Goal: Contribute content: Add original content to the website for others to see

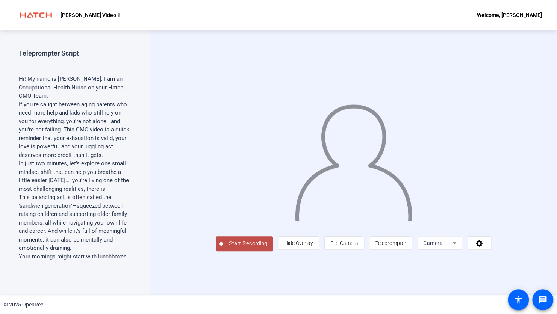
click at [226, 251] on button "Start Recording" at bounding box center [244, 243] width 57 height 15
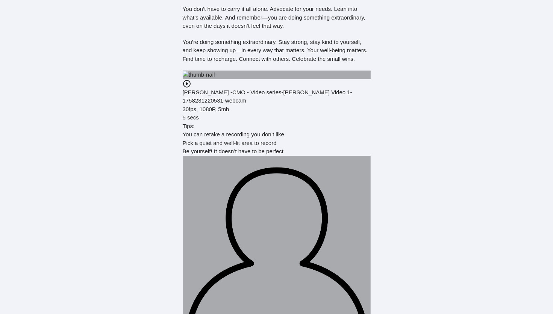
scroll to position [489, 0]
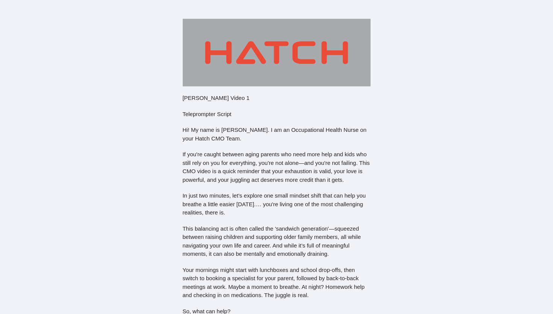
click at [221, 267] on p "Your mornings might start with lunchboxes and school drop-offs, then switch to …" at bounding box center [277, 283] width 188 height 34
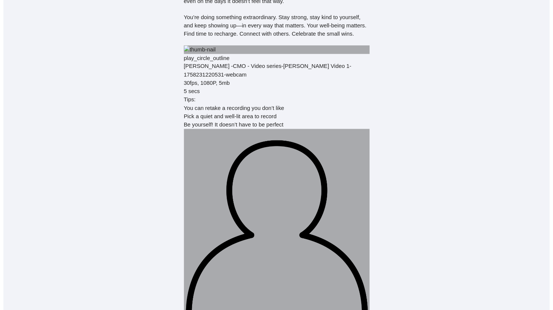
scroll to position [526, 0]
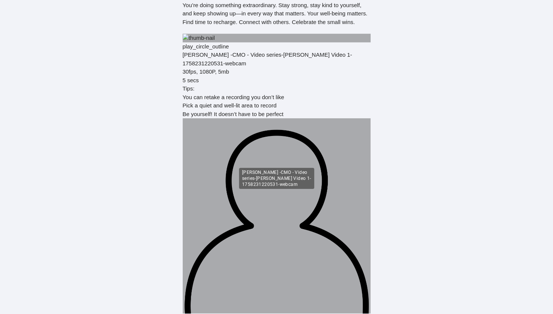
click at [253, 178] on div "[PERSON_NAME] -CMO - Video series-[PERSON_NAME] Video 1-1758231220531-webcam" at bounding box center [276, 178] width 75 height 21
click at [259, 42] on img at bounding box center [277, 38] width 188 height 9
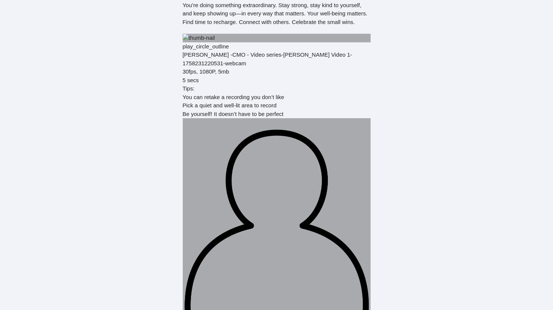
select select "1.00"
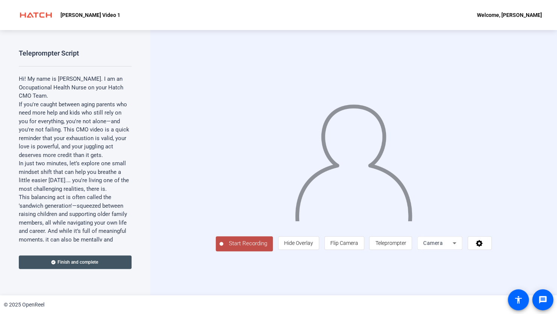
click at [218, 251] on button "Start Recording" at bounding box center [244, 243] width 57 height 15
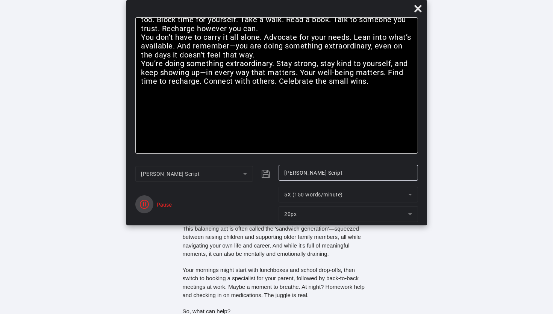
click at [148, 207] on icon "button" at bounding box center [144, 204] width 9 height 9
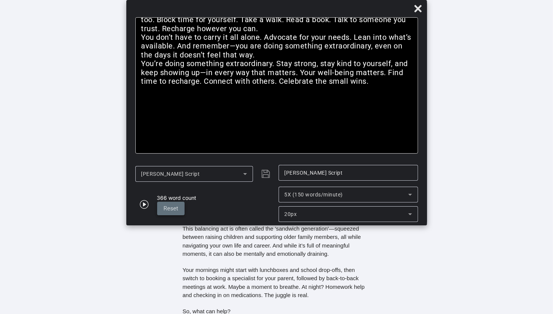
click at [173, 208] on span "Reset" at bounding box center [171, 208] width 15 height 7
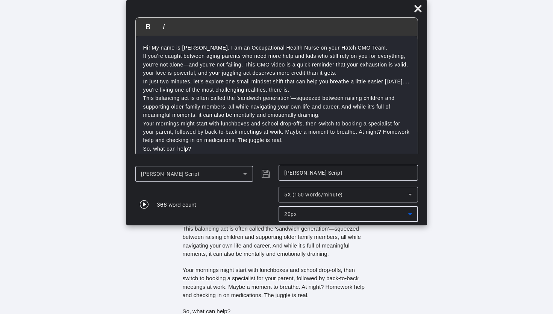
click at [343, 213] on div "20px" at bounding box center [347, 214] width 124 height 9
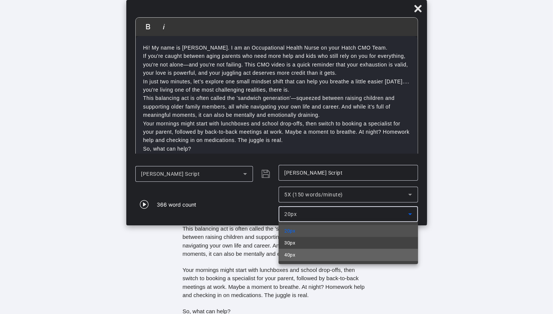
click at [318, 256] on mat-option "40px" at bounding box center [348, 255] width 139 height 12
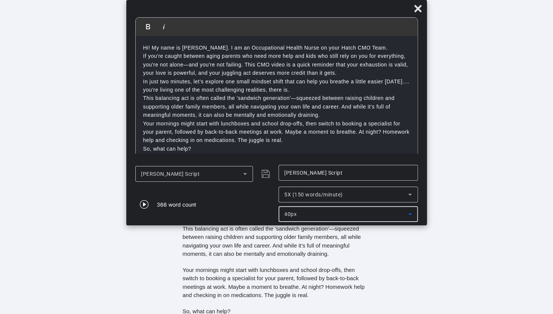
click at [340, 214] on div "40px" at bounding box center [347, 214] width 124 height 9
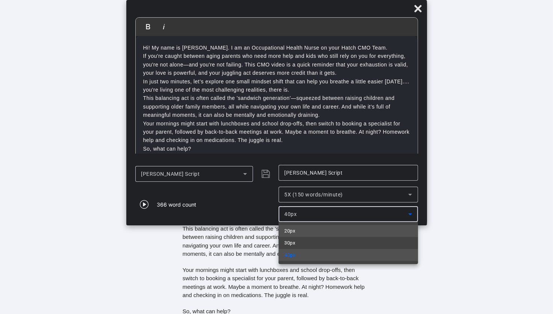
click at [327, 232] on mat-option "20px" at bounding box center [348, 231] width 139 height 12
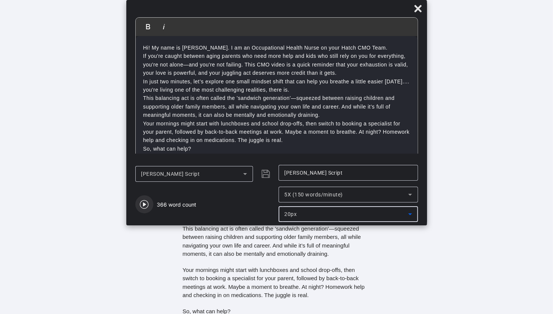
click at [143, 205] on icon "button" at bounding box center [144, 204] width 9 height 9
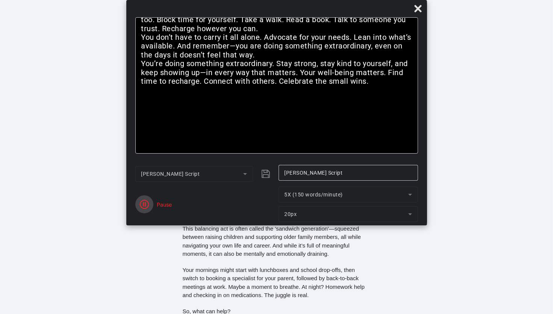
click at [151, 201] on span "button" at bounding box center [144, 204] width 18 height 18
click at [145, 203] on icon "button" at bounding box center [144, 204] width 9 height 9
click at [143, 204] on icon "button" at bounding box center [144, 204] width 9 height 9
click at [142, 206] on icon "button" at bounding box center [144, 204] width 9 height 9
click at [140, 202] on button "button" at bounding box center [144, 204] width 18 height 18
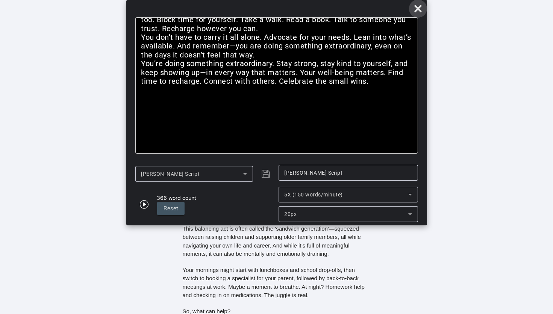
click at [417, 9] on icon at bounding box center [417, 8] width 7 height 7
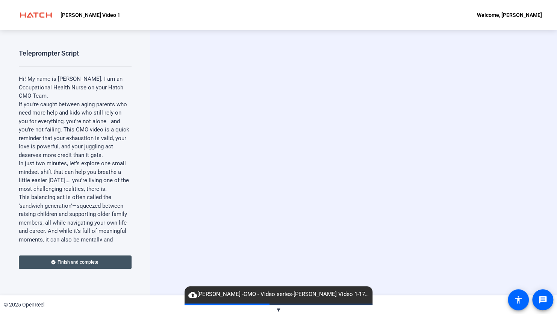
click at [296, 297] on span "cloud_upload [PERSON_NAME] -CMO - Video series-[PERSON_NAME] Video 1-1758231479…" at bounding box center [279, 294] width 188 height 9
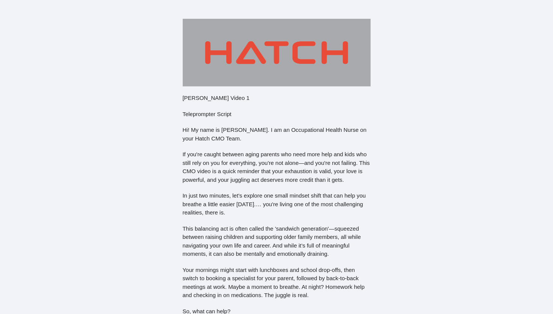
click at [233, 232] on p "This balancing act is often called the 'sandwich generation'—squeezed between r…" at bounding box center [277, 242] width 188 height 34
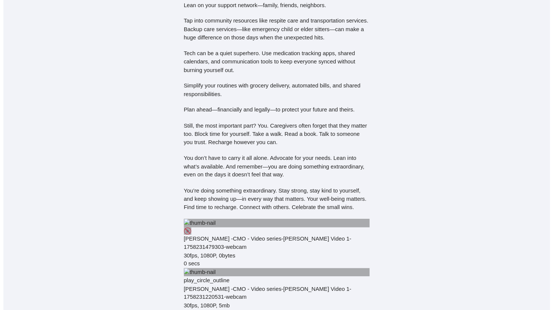
scroll to position [526, 0]
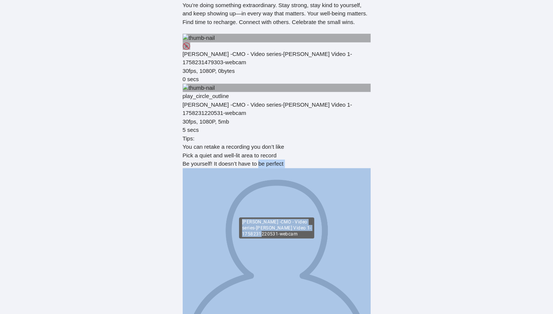
drag, startPoint x: 251, startPoint y: 290, endPoint x: 330, endPoint y: 113, distance: 193.9
click at [330, 92] on img at bounding box center [277, 88] width 188 height 9
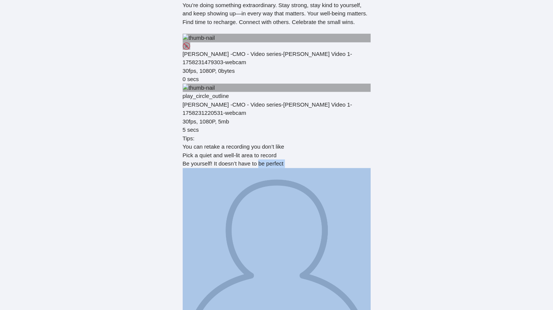
select select "1.00"
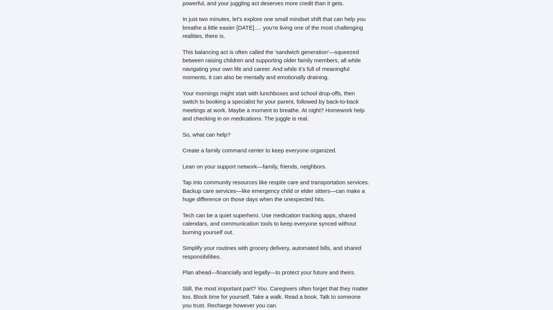
scroll to position [0, 0]
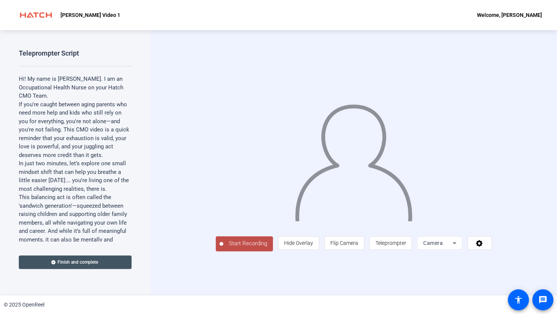
click at [223, 248] on span "Start Recording" at bounding box center [248, 243] width 50 height 9
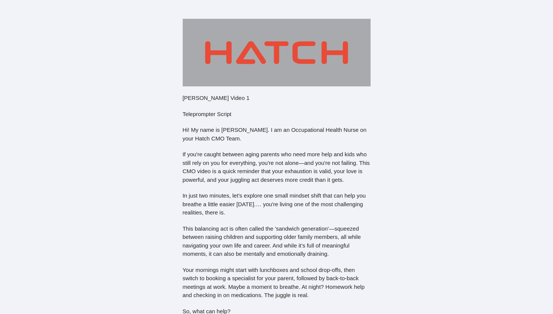
click at [245, 68] on img at bounding box center [277, 53] width 188 height 68
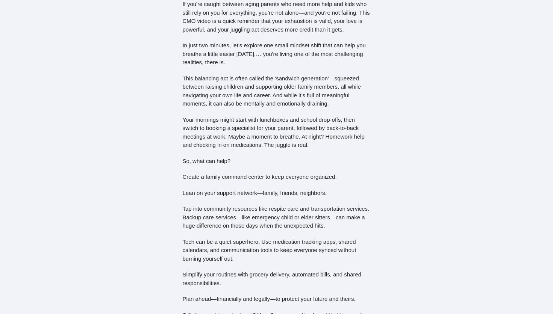
scroll to position [301, 0]
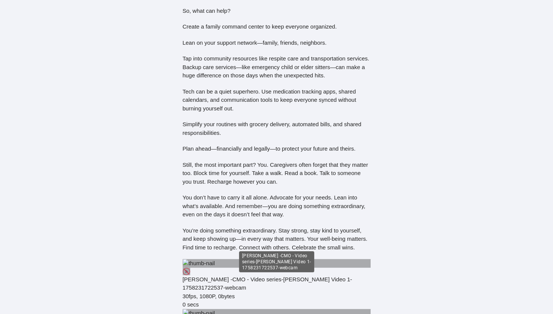
click at [221, 280] on div "[PERSON_NAME] -CMO - Video series-[PERSON_NAME] Video 1-1758231722537-webcam" at bounding box center [277, 284] width 188 height 17
click at [239, 248] on p "You’re doing something extraordinary. Stay strong, stay kind to yourself, and k…" at bounding box center [277, 240] width 188 height 26
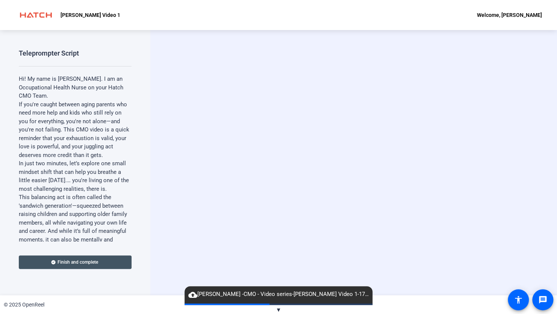
click at [193, 295] on mat-icon "cloud_upload" at bounding box center [192, 295] width 9 height 9
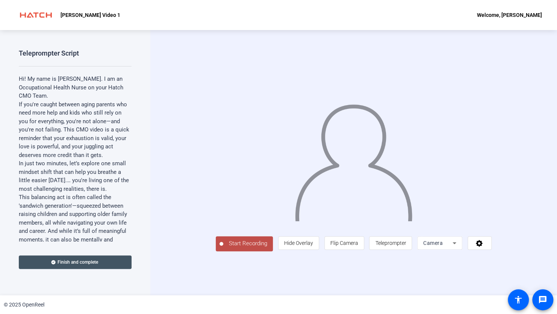
click at [223, 248] on span "Start Recording" at bounding box center [248, 243] width 50 height 9
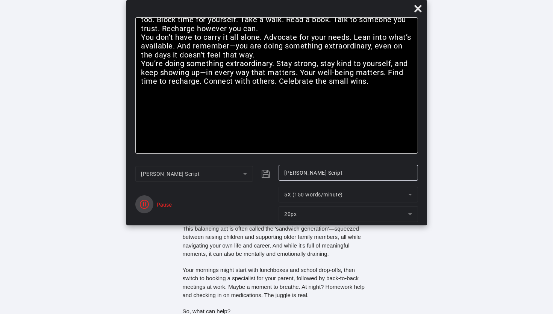
click at [142, 206] on icon "button" at bounding box center [144, 204] width 9 height 9
click at [144, 205] on icon "button" at bounding box center [144, 204] width 9 height 9
click at [148, 206] on button "button" at bounding box center [144, 204] width 18 height 18
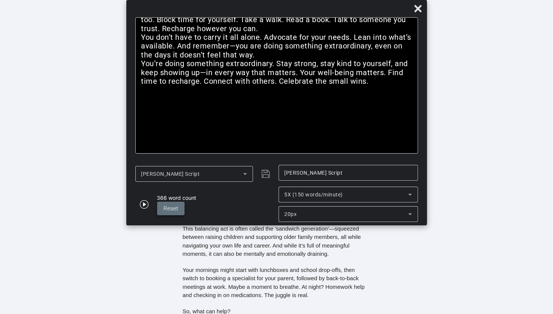
click at [169, 210] on span "Reset" at bounding box center [171, 208] width 15 height 7
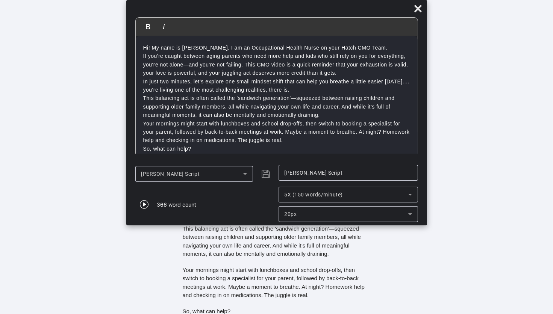
click at [158, 207] on div "366 word count" at bounding box center [176, 205] width 39 height 8
click at [146, 203] on icon "button" at bounding box center [144, 204] width 9 height 9
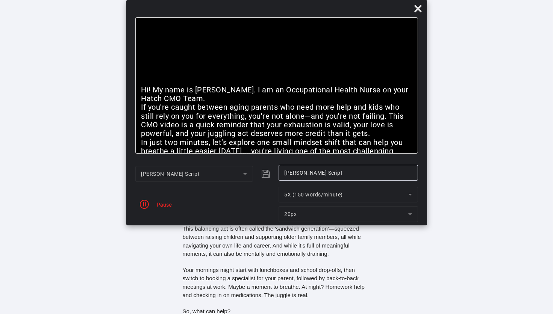
click at [160, 207] on div "Pause" at bounding box center [162, 205] width 19 height 8
click at [142, 204] on icon "button" at bounding box center [144, 204] width 9 height 9
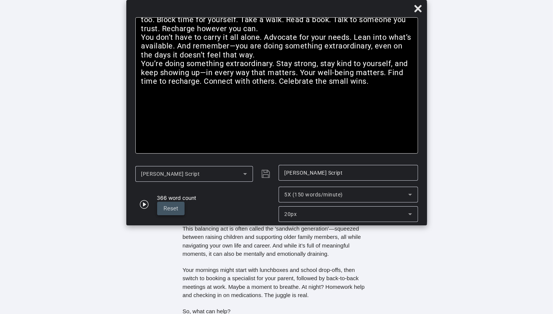
click at [170, 211] on span "Reset" at bounding box center [171, 208] width 15 height 7
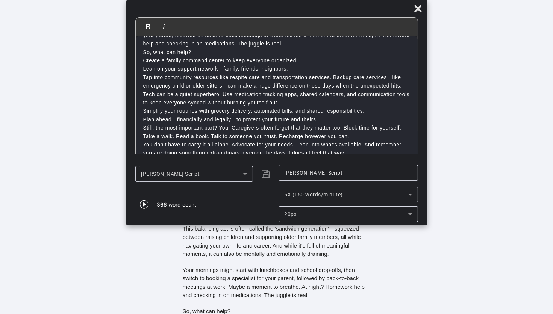
scroll to position [126, 0]
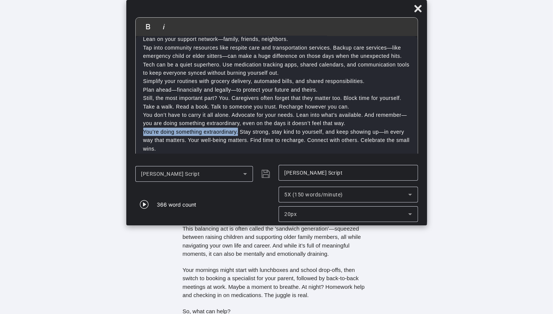
drag, startPoint x: 238, startPoint y: 132, endPoint x: 144, endPoint y: 133, distance: 94.4
click at [144, 133] on p "You’re doing something extraordinary. Stay strong, stay kind to yourself, and k…" at bounding box center [276, 140] width 267 height 25
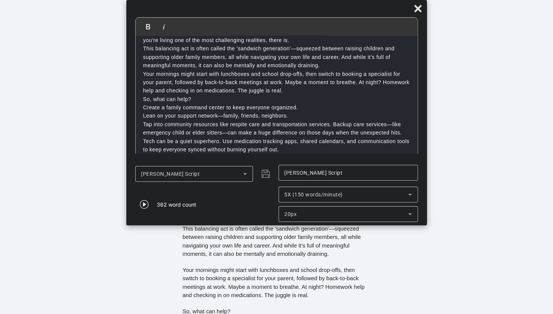
scroll to position [0, 0]
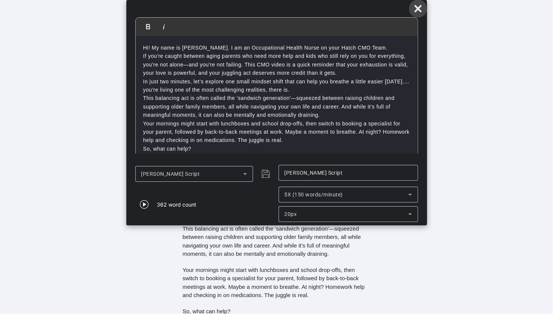
click at [418, 11] on icon at bounding box center [417, 8] width 9 height 9
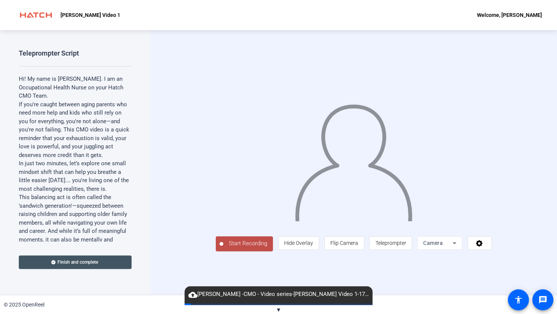
click at [223, 248] on span "Start Recording" at bounding box center [248, 243] width 50 height 9
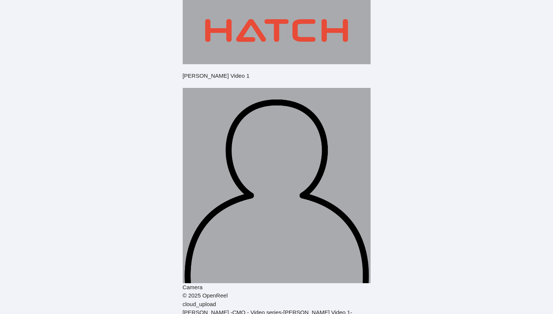
scroll to position [33, 0]
